Goal: Transaction & Acquisition: Purchase product/service

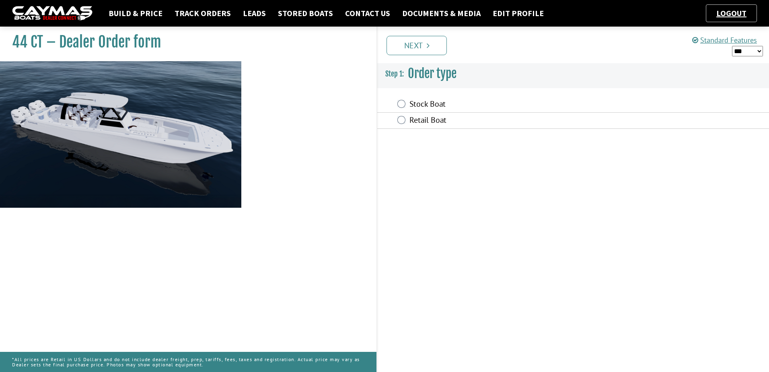
click at [440, 117] on label "Retail Boat" at bounding box center [517, 121] width 216 height 12
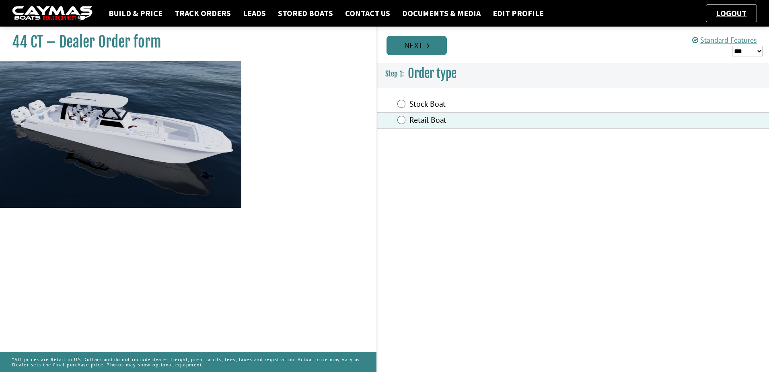
click at [431, 45] on link "Next" at bounding box center [416, 45] width 60 height 19
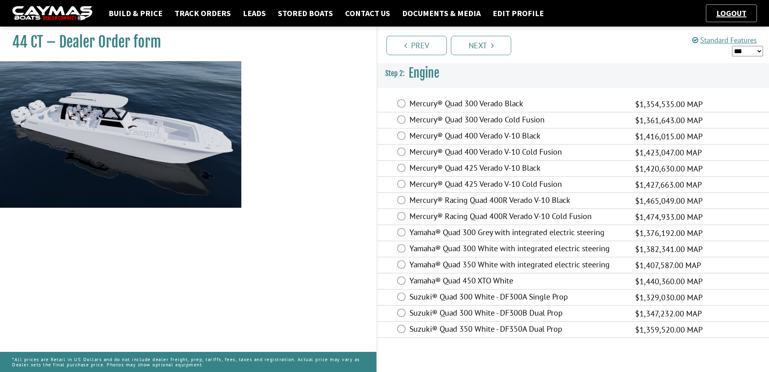
click at [480, 185] on label "Mercury® Quad 425 Verado V-10 Cold Fusion" at bounding box center [517, 185] width 216 height 12
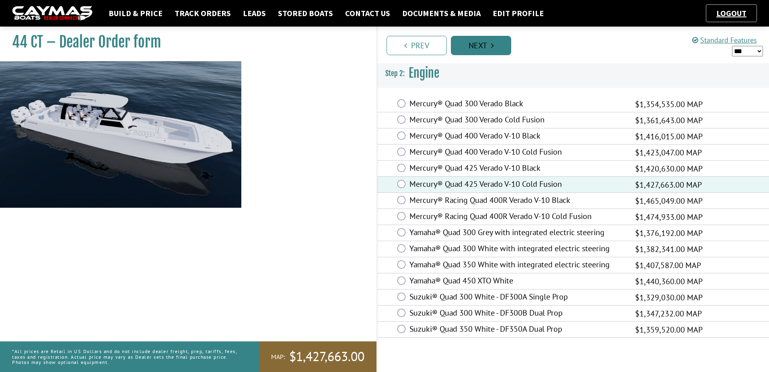
click at [482, 51] on link "Next" at bounding box center [481, 45] width 60 height 19
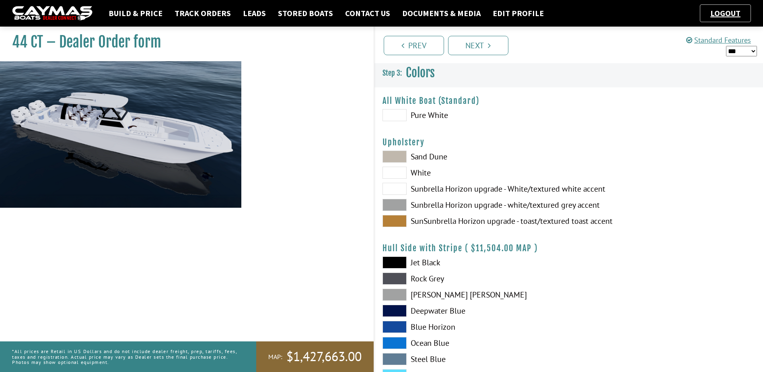
click at [401, 112] on span at bounding box center [394, 115] width 24 height 12
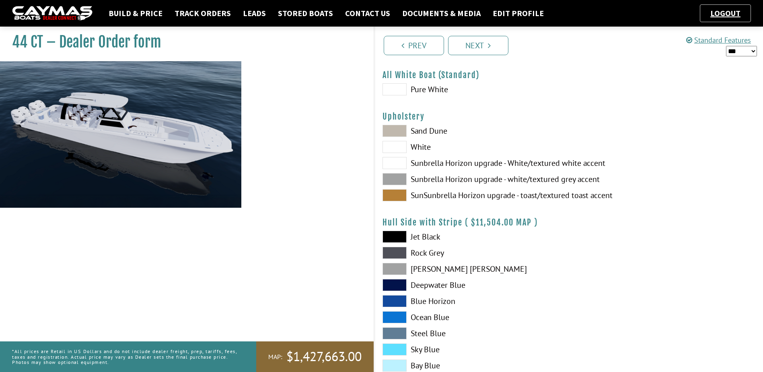
scroll to position [40, 0]
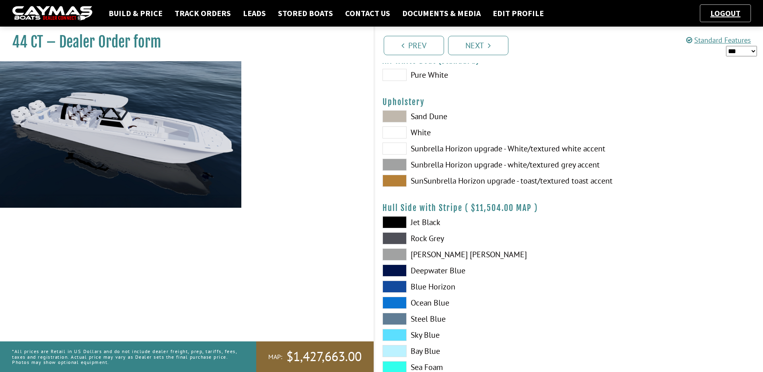
click at [399, 164] on span at bounding box center [394, 164] width 24 height 12
click at [401, 136] on span at bounding box center [394, 132] width 24 height 12
click at [394, 162] on span at bounding box center [394, 164] width 24 height 12
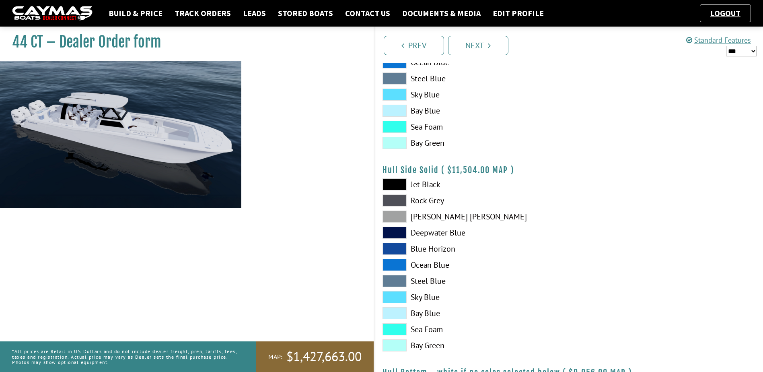
scroll to position [281, 0]
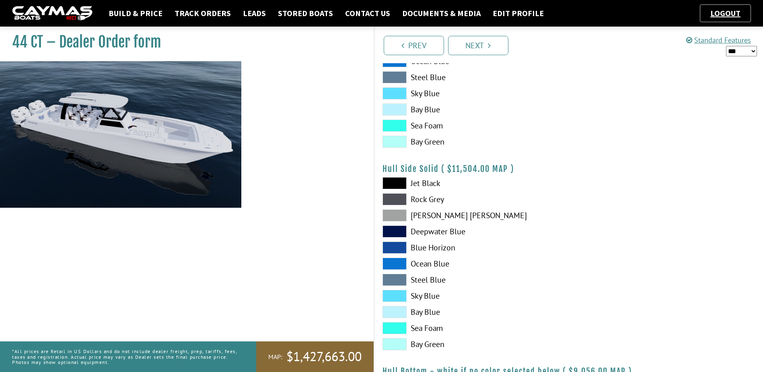
click at [401, 214] on span at bounding box center [394, 215] width 24 height 12
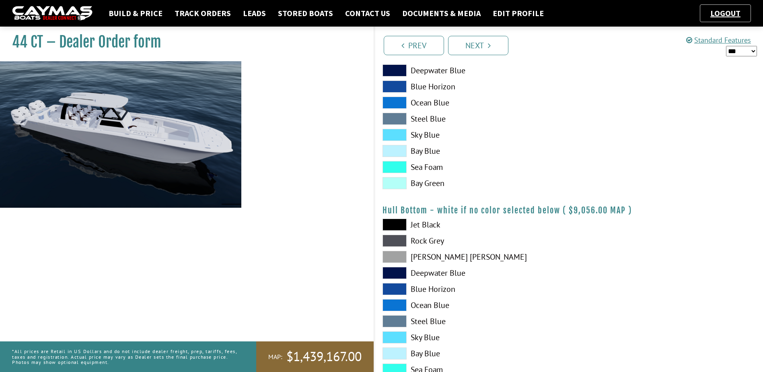
scroll to position [483, 0]
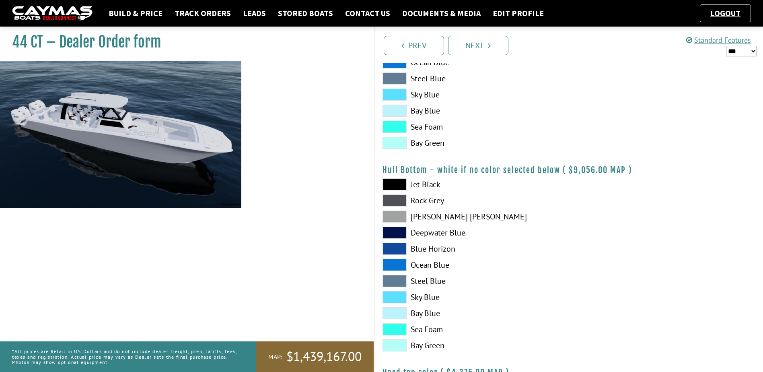
click at [395, 215] on span at bounding box center [394, 216] width 24 height 12
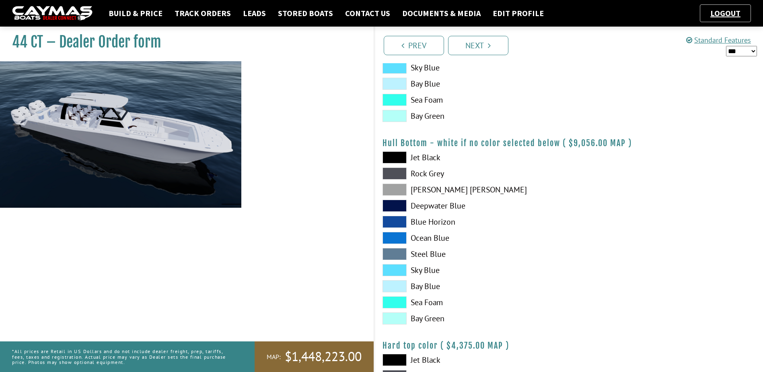
scroll to position [563, 0]
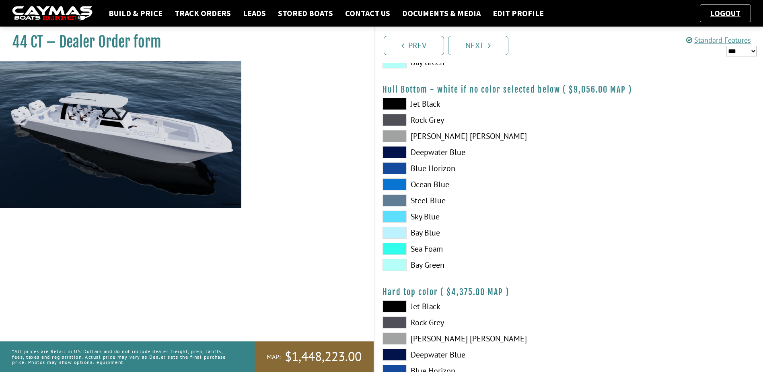
click at [395, 135] on span at bounding box center [394, 136] width 24 height 12
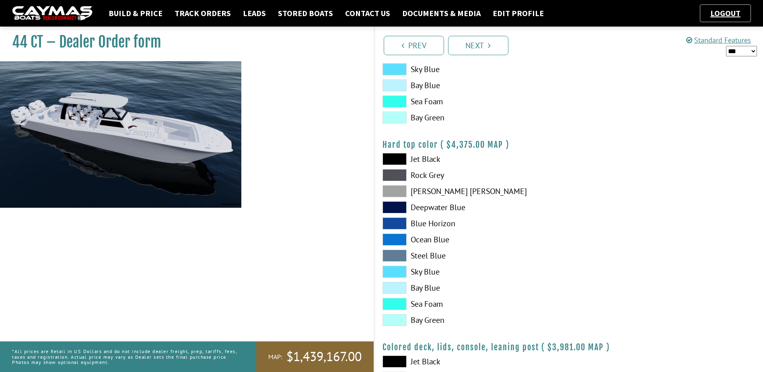
scroll to position [764, 0]
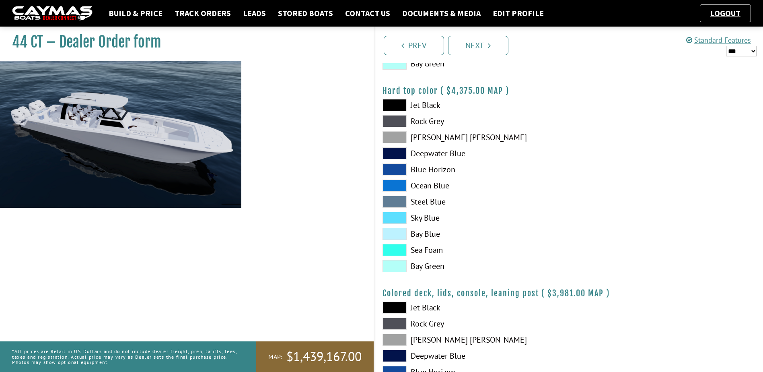
click at [399, 140] on span at bounding box center [394, 137] width 24 height 12
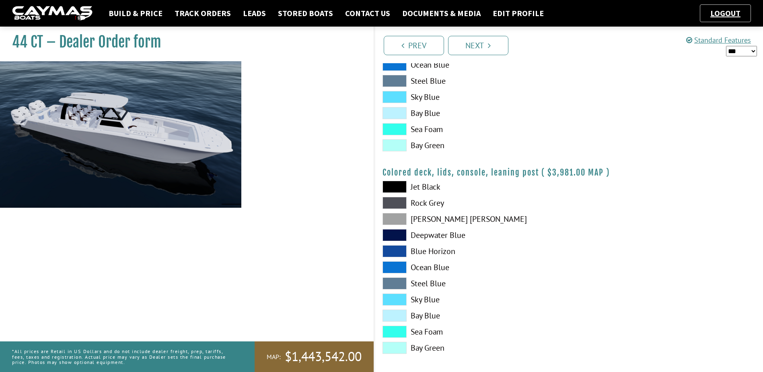
scroll to position [890, 0]
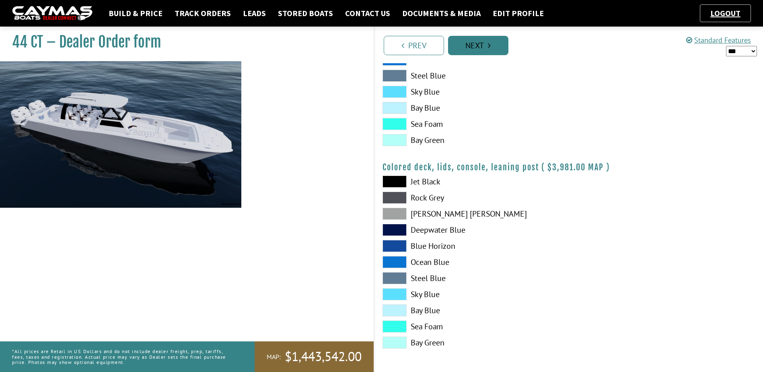
click at [495, 47] on link "Next" at bounding box center [478, 45] width 60 height 19
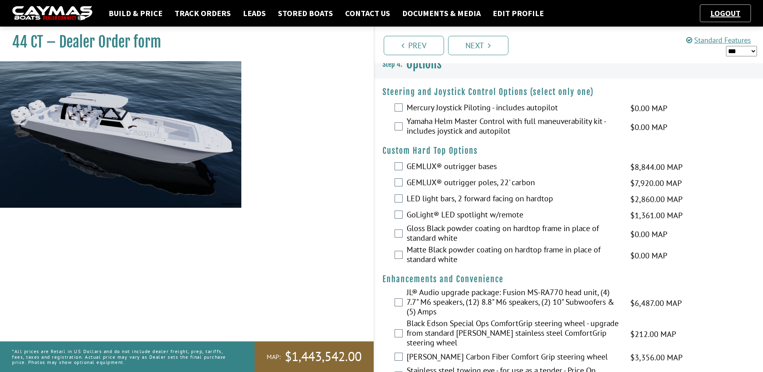
scroll to position [0, 0]
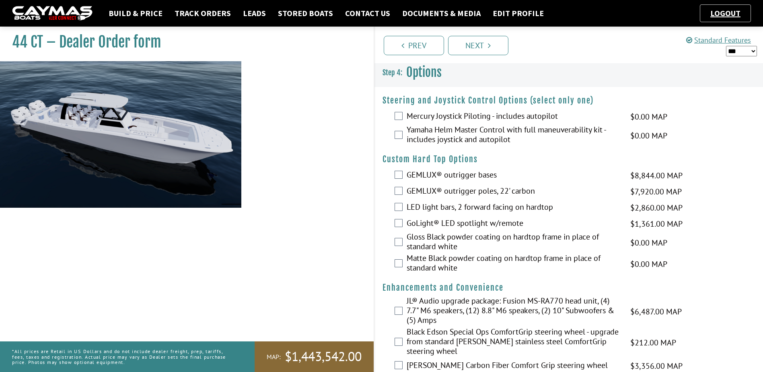
click at [438, 117] on label "Mercury Joystick Piloting - includes autopilot" at bounding box center [514, 117] width 214 height 12
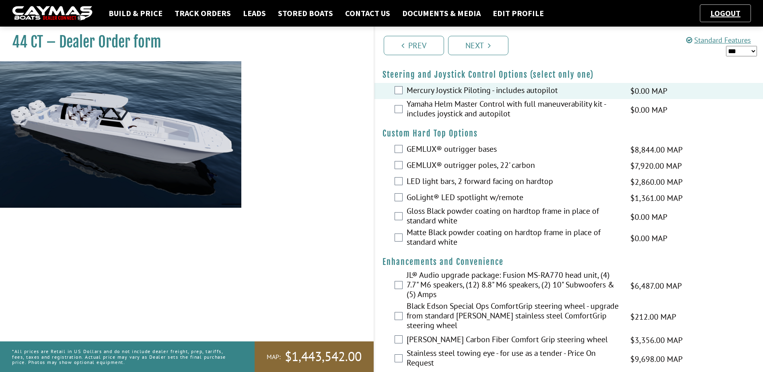
scroll to position [40, 0]
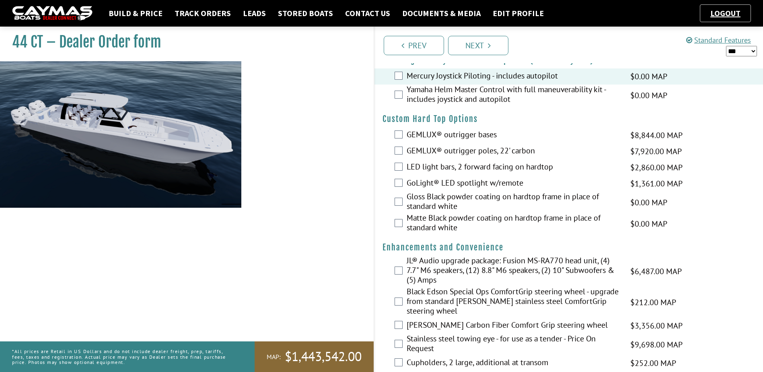
click at [452, 168] on label "LED light bars, 2 forward facing on hardtop" at bounding box center [514, 168] width 214 height 12
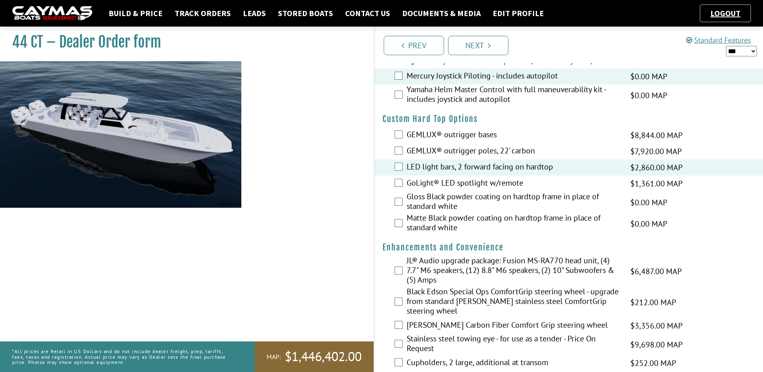
click at [461, 149] on label "GEMLUX® outrigger poles, 22' carbon" at bounding box center [514, 152] width 214 height 12
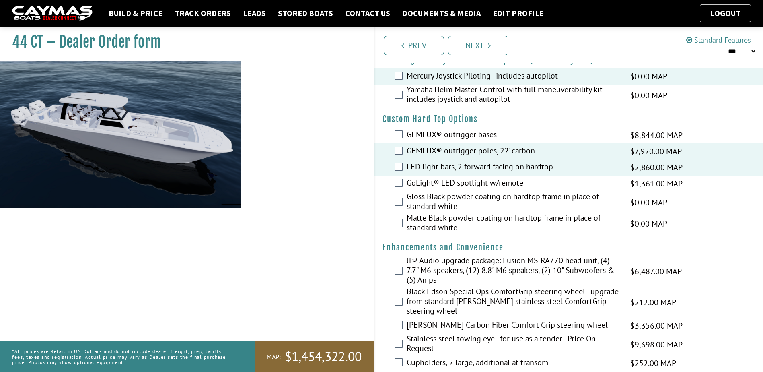
click at [453, 138] on label "GEMLUX® outrigger bases" at bounding box center [514, 135] width 214 height 12
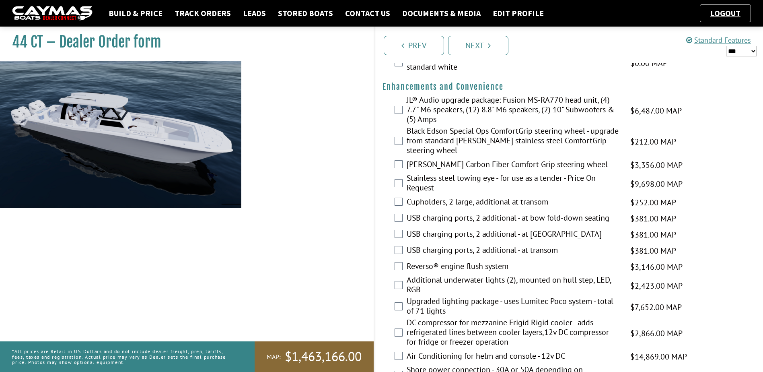
scroll to position [201, 0]
click at [444, 106] on label "JL® Audio upgrade package: Fusion MS-RA770 head unit, (4) 7.7" M6 speakers, (12…" at bounding box center [514, 110] width 214 height 31
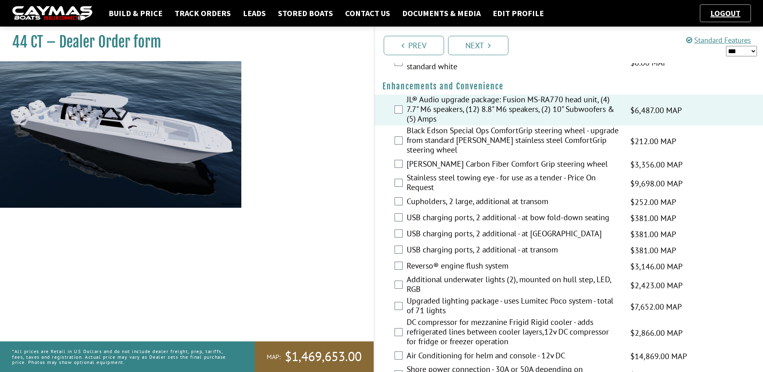
click at [454, 142] on label "Black Edson Special Ops ComfortGrip steering wheel - upgrade from standard [PER…" at bounding box center [514, 140] width 214 height 31
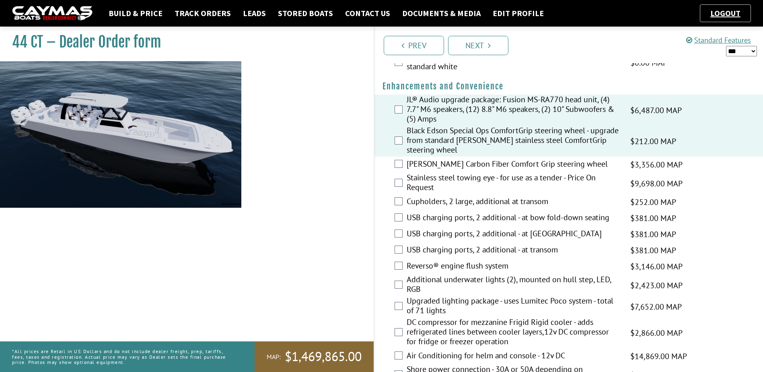
click at [442, 142] on label "Black Edson Special Ops ComfortGrip steering wheel - upgrade from standard [PER…" at bounding box center [514, 140] width 214 height 31
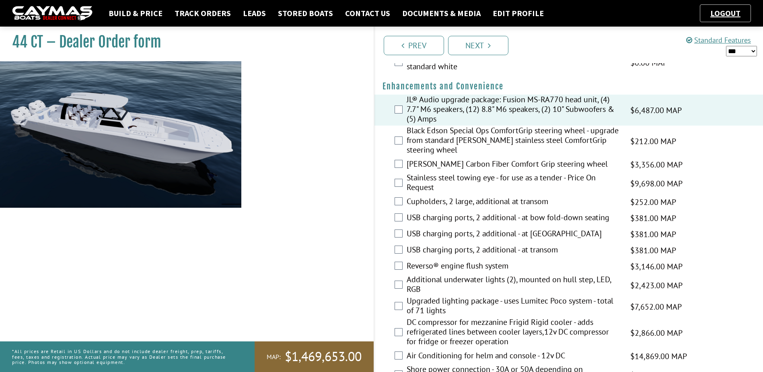
click at [445, 203] on label "Cupholders, 2 large, additional at transom" at bounding box center [514, 202] width 214 height 12
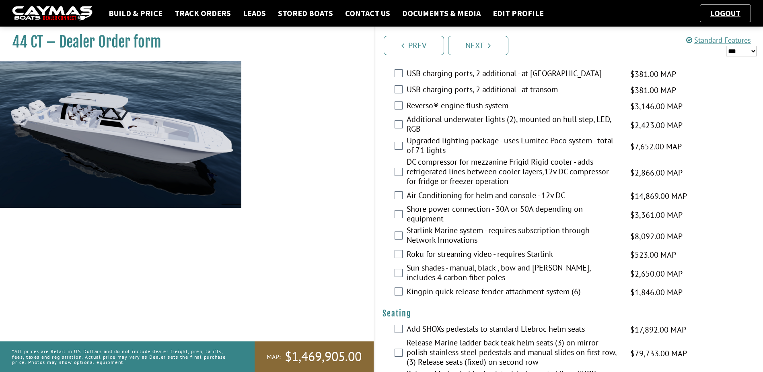
scroll to position [362, 0]
click at [479, 116] on label "Additional underwater lights (2), mounted on hull step, LED, RGB" at bounding box center [514, 123] width 214 height 21
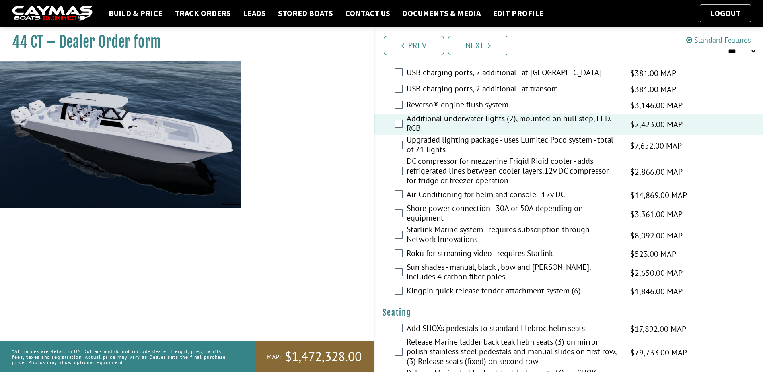
click at [436, 169] on label "DC compressor for mezzanine Frigid Rigid cooler - adds refrigerated lines betwe…" at bounding box center [514, 171] width 214 height 31
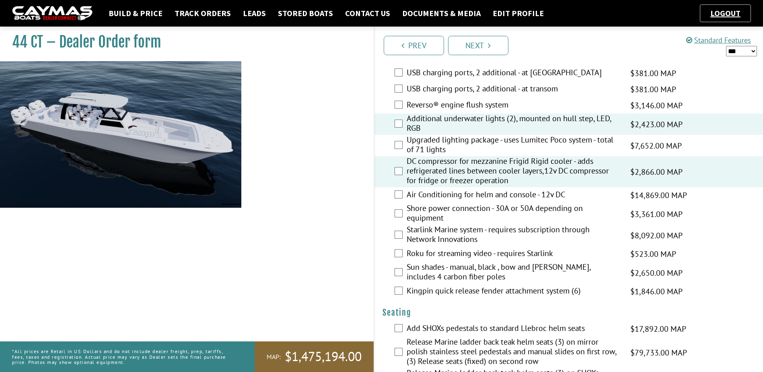
click at [438, 193] on label "Air Conditioning for helm and console - 12v DC" at bounding box center [514, 195] width 214 height 12
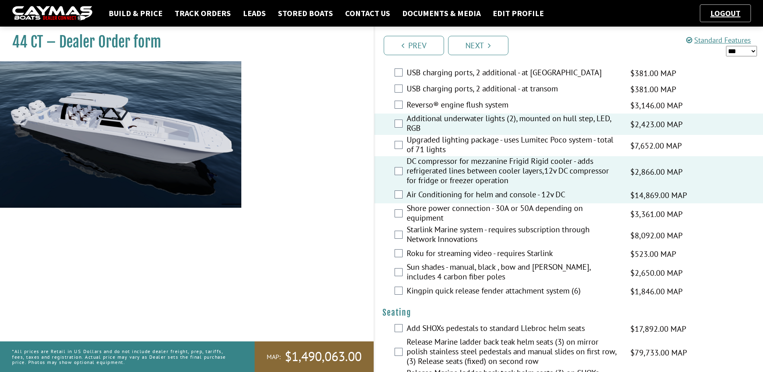
click at [439, 212] on label "Shore power connection - 30A or 50A depending on equipment" at bounding box center [514, 213] width 214 height 21
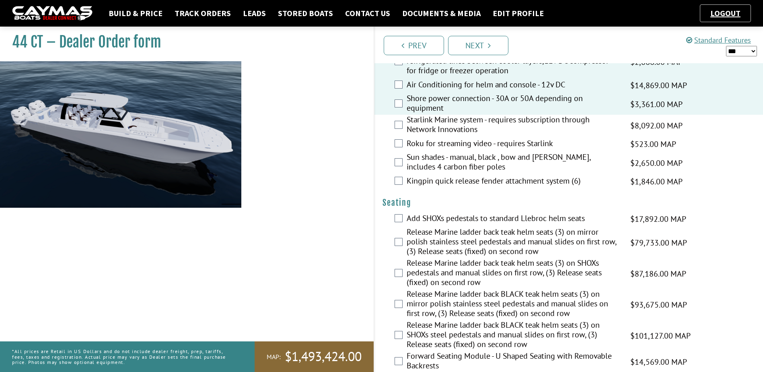
scroll to position [483, 0]
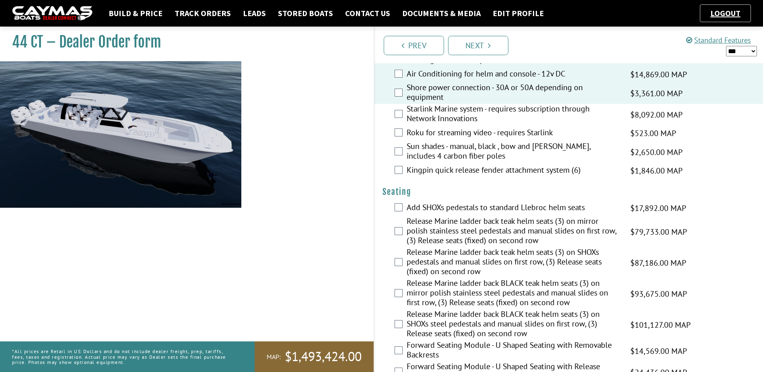
click at [460, 132] on label "Roku for streaming video - requires Starlink" at bounding box center [514, 133] width 214 height 12
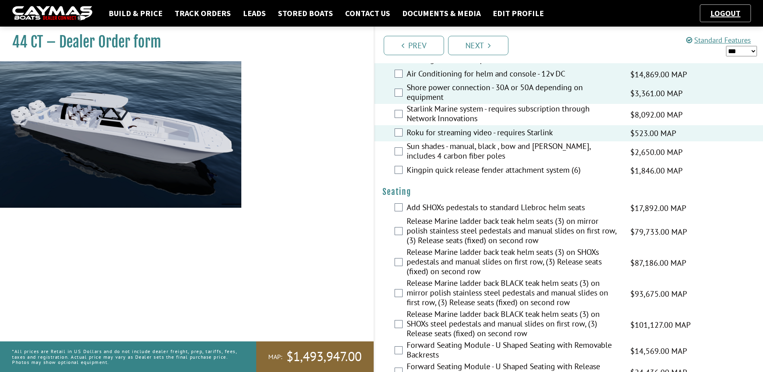
click at [458, 115] on label "Starlink Marine system - requires subscription through Network Innovations" at bounding box center [514, 114] width 214 height 21
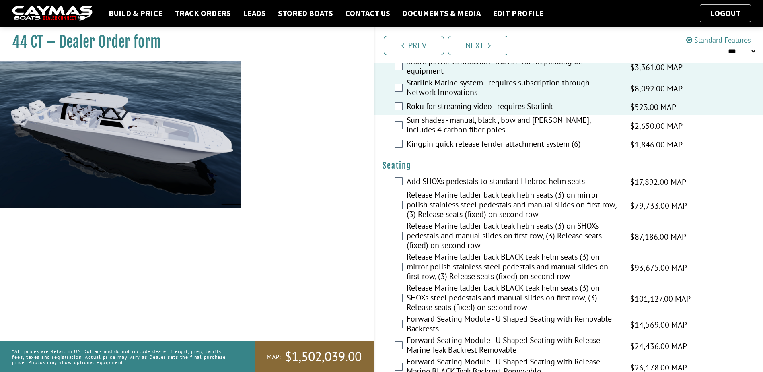
scroll to position [523, 0]
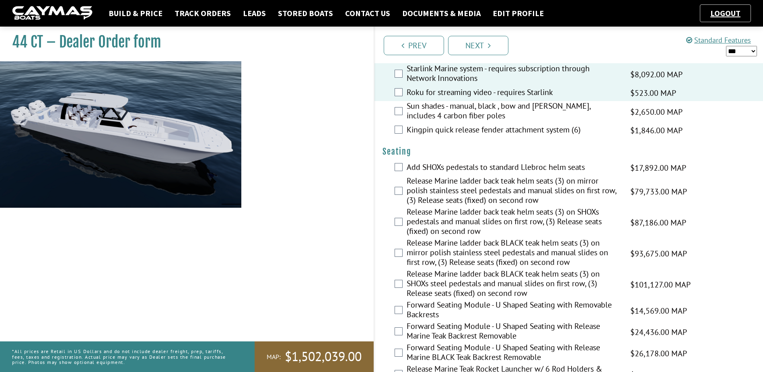
click at [467, 171] on label "Add SHOXs pedestals to standard Llebroc helm seats" at bounding box center [514, 168] width 214 height 12
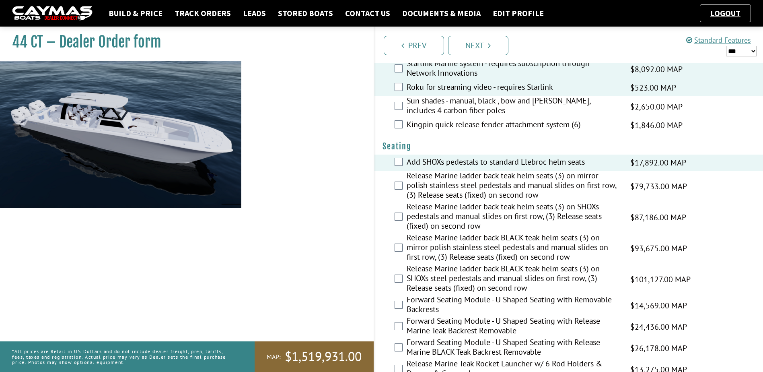
scroll to position [563, 0]
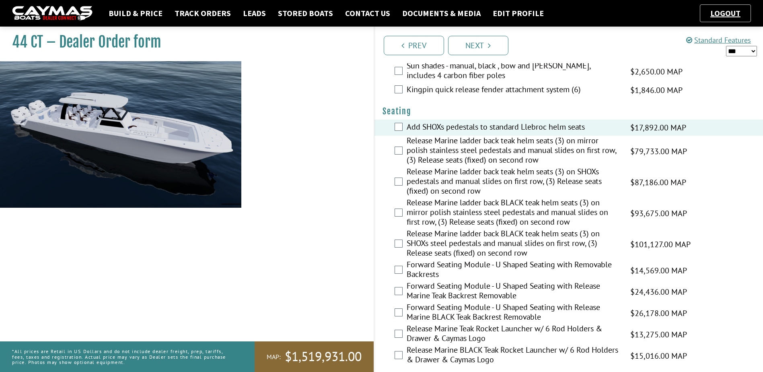
click at [465, 150] on label "Release Marine ladder back teak helm seats (3) on mirror polish stainless steel…" at bounding box center [514, 151] width 214 height 31
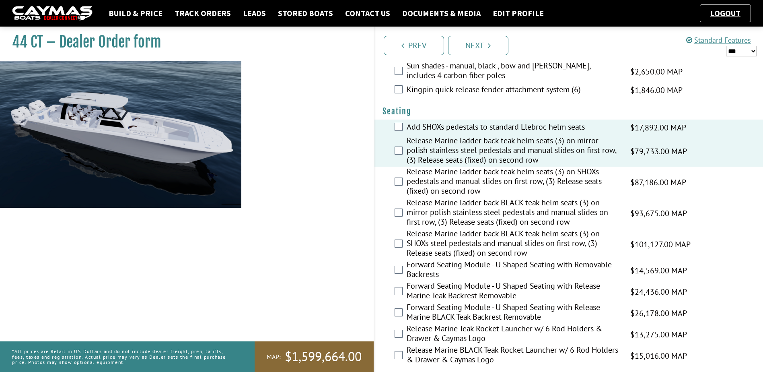
click at [464, 173] on label "Release Marine ladder back teak helm seats (3) on SHOXs pedestals and manual sl…" at bounding box center [514, 181] width 214 height 31
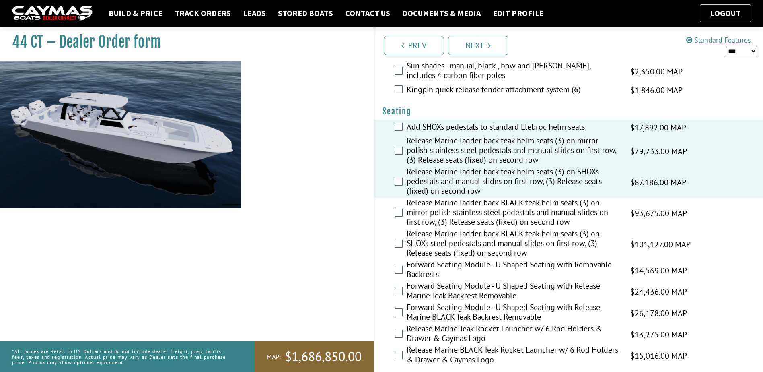
click at [474, 155] on label "Release Marine ladder back teak helm seats (3) on mirror polish stainless steel…" at bounding box center [514, 151] width 214 height 31
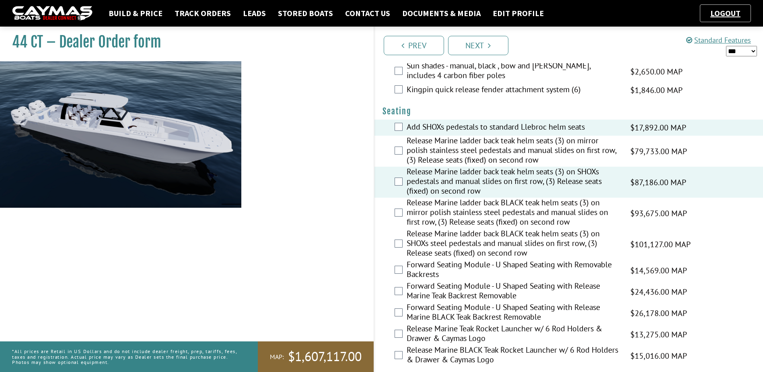
click at [467, 157] on label "Release Marine ladder back teak helm seats (3) on mirror polish stainless steel…" at bounding box center [514, 151] width 214 height 31
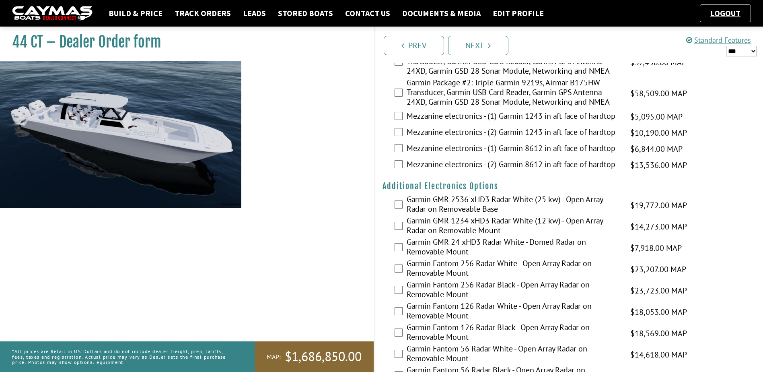
scroll to position [1206, 0]
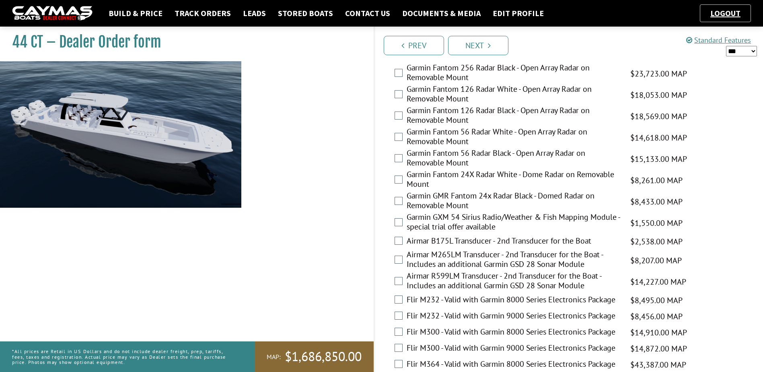
scroll to position [1299, 0]
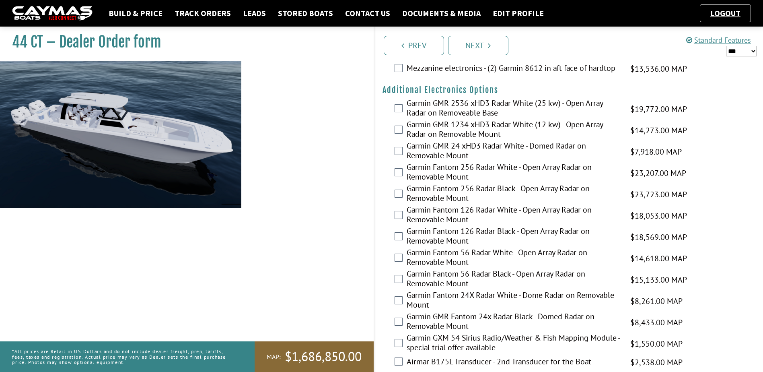
click at [743, 50] on select "*** ****** ******" at bounding box center [741, 51] width 31 height 10
click at [726, 46] on select "*** ****** ******" at bounding box center [741, 51] width 31 height 10
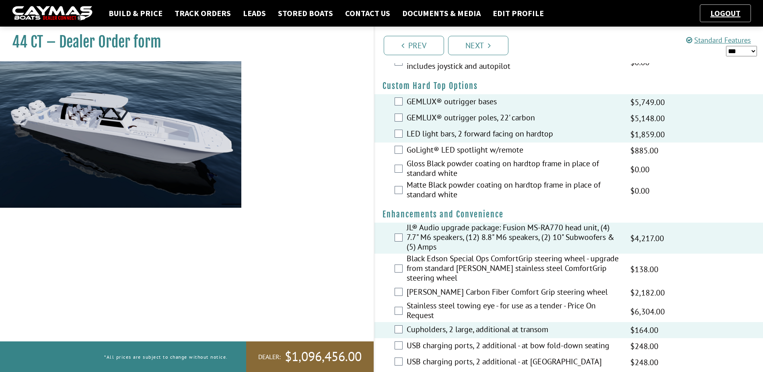
scroll to position [12, 0]
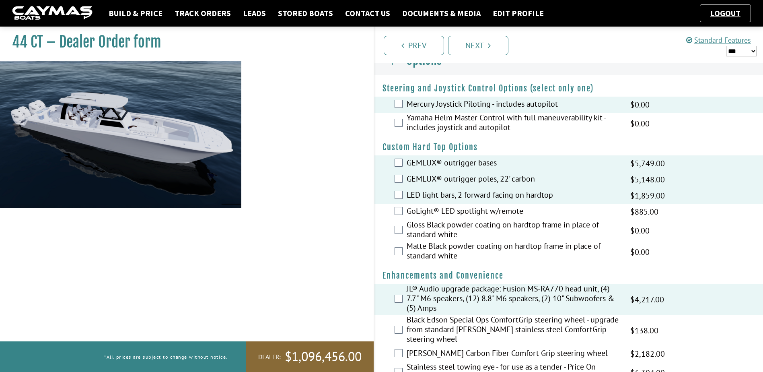
click at [749, 50] on select "*** ****** ******" at bounding box center [741, 51] width 31 height 10
click at [726, 46] on select "*** ****** ******" at bounding box center [741, 51] width 31 height 10
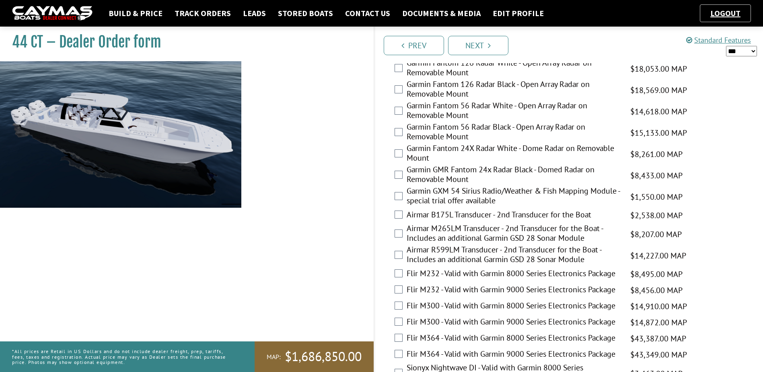
scroll to position [1580, 0]
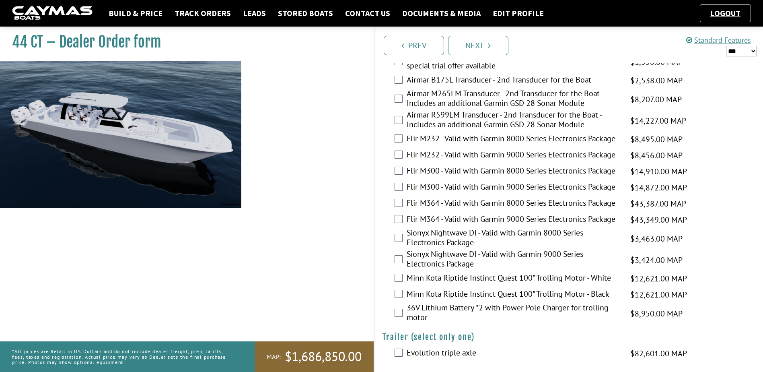
click at [378, 263] on div "Sionyx Nightwave DI - Valid with Garmin 9000 Series Electronics Package $3,424.…" at bounding box center [568, 259] width 389 height 21
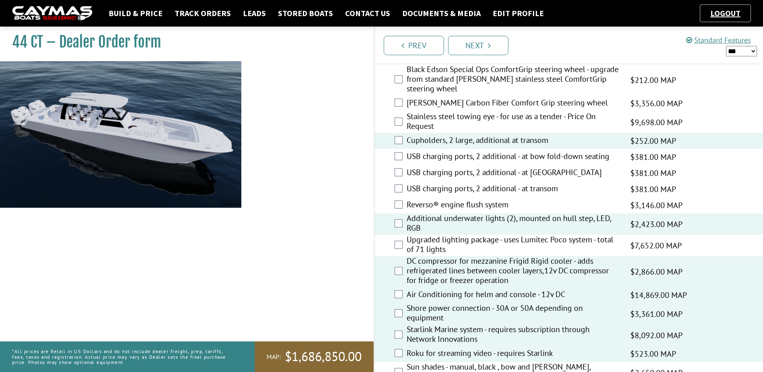
scroll to position [362, 0]
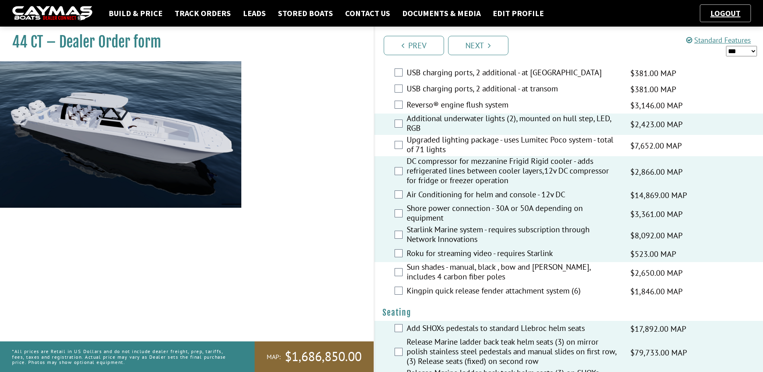
click at [732, 53] on select "*** ****** ******" at bounding box center [741, 51] width 31 height 10
select select "*"
click at [726, 46] on select "*** ****** ******" at bounding box center [741, 51] width 31 height 10
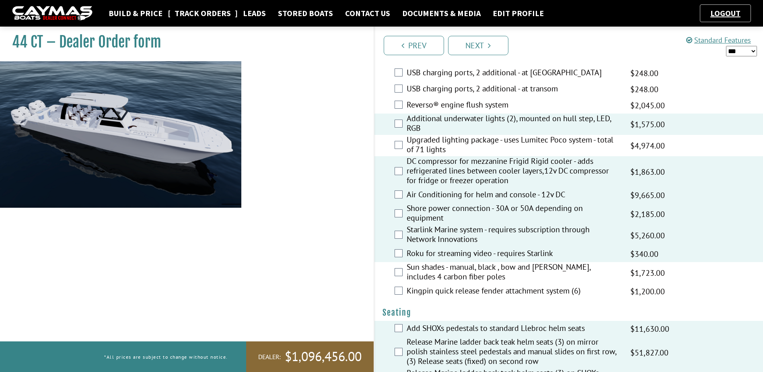
click at [214, 16] on link "Track Orders" at bounding box center [203, 13] width 64 height 10
